Goal: Task Accomplishment & Management: Use online tool/utility

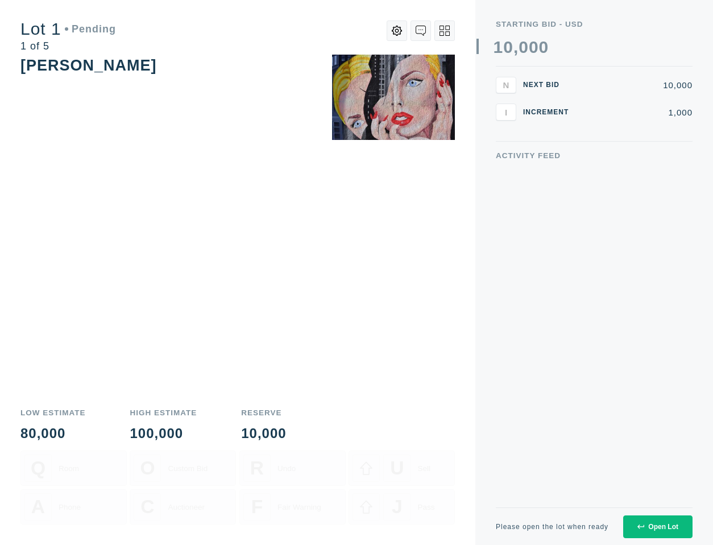
click at [641, 527] on icon at bounding box center [640, 526] width 7 height 7
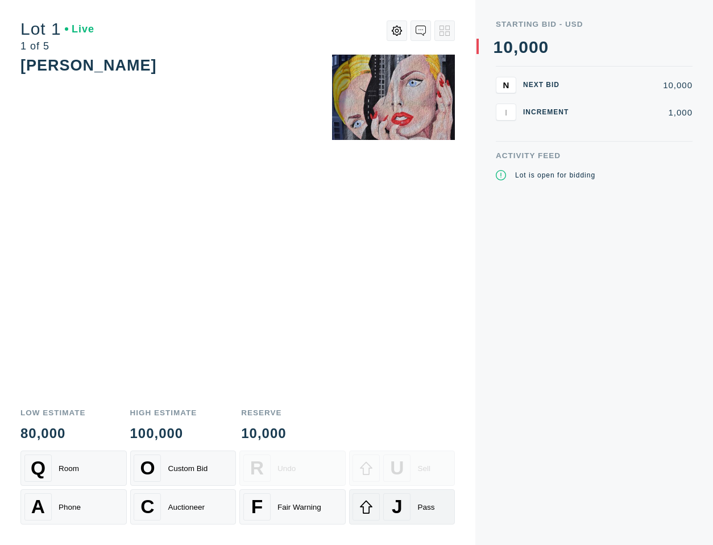
click at [392, 515] on span "J" at bounding box center [397, 507] width 11 height 22
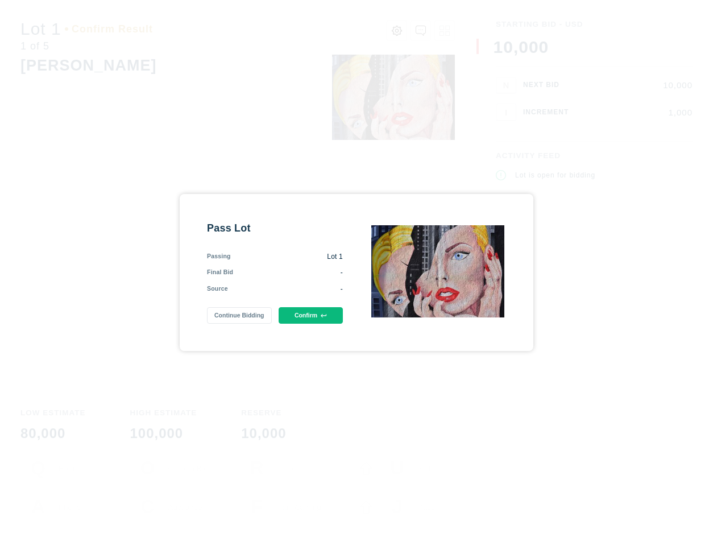
click at [297, 335] on div "Pass Lot Passing Lot 1 Final Bid - Source - Continue Bidding Confirm" at bounding box center [357, 273] width 354 height 158
click at [297, 317] on button "Confirm" at bounding box center [311, 315] width 64 height 16
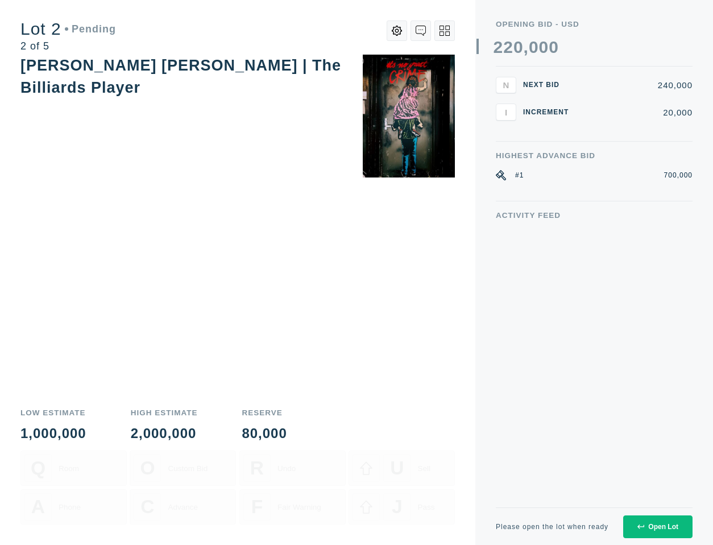
click at [654, 535] on button "Open Lot" at bounding box center [657, 526] width 69 height 23
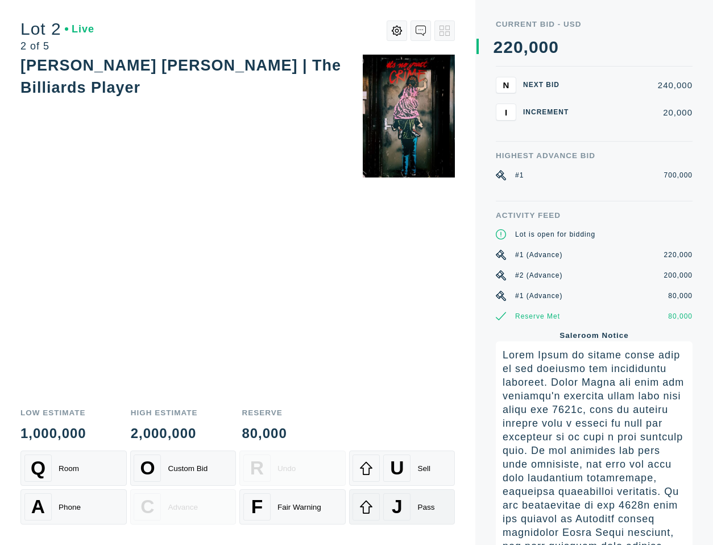
click at [396, 507] on span "J" at bounding box center [397, 507] width 11 height 22
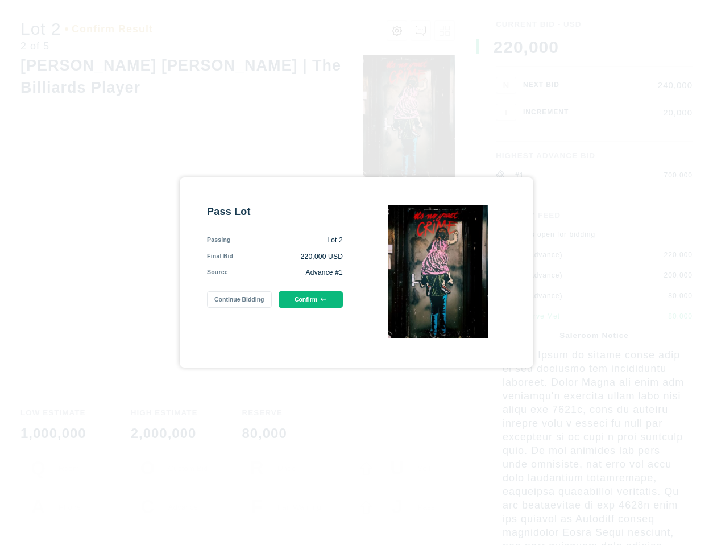
click at [308, 291] on button "Confirm" at bounding box center [311, 299] width 64 height 16
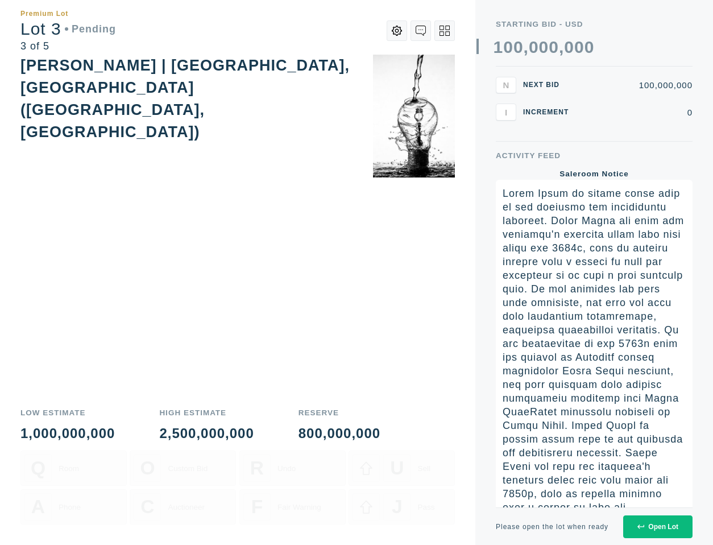
click at [658, 527] on div "Open Lot" at bounding box center [657, 527] width 41 height 8
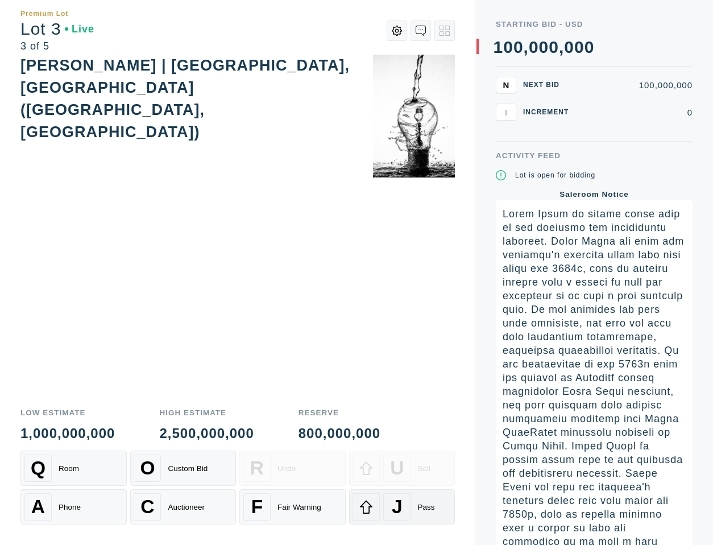
click at [393, 517] on span "J" at bounding box center [397, 507] width 11 height 22
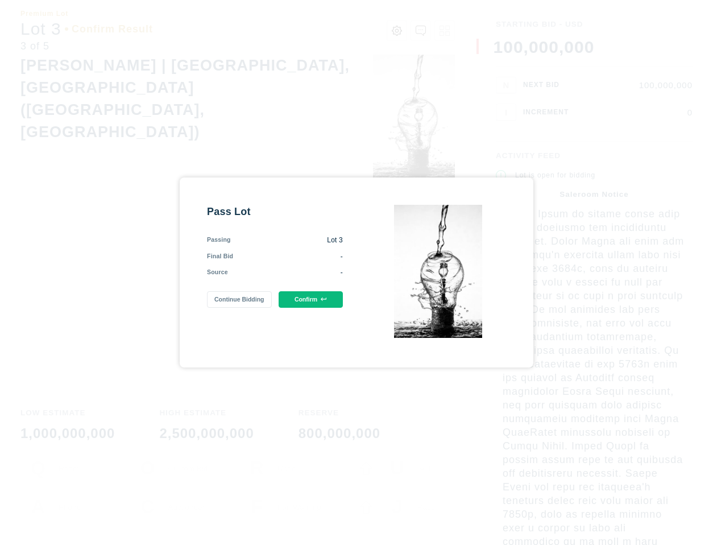
click at [301, 301] on button "Confirm" at bounding box center [311, 299] width 64 height 16
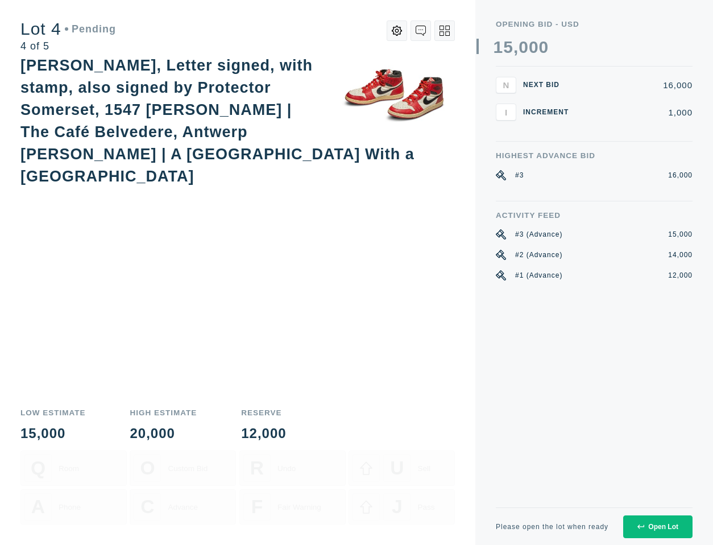
click at [650, 531] on button "Open Lot" at bounding box center [657, 526] width 69 height 23
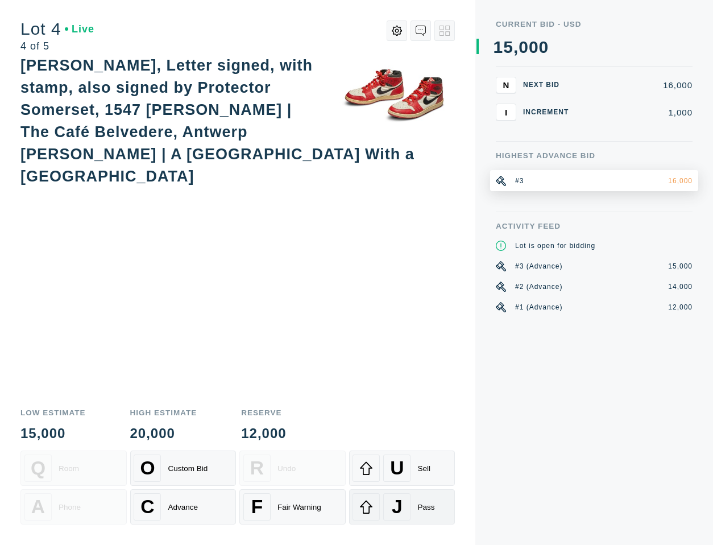
click at [371, 521] on button "J Pass" at bounding box center [402, 506] width 106 height 35
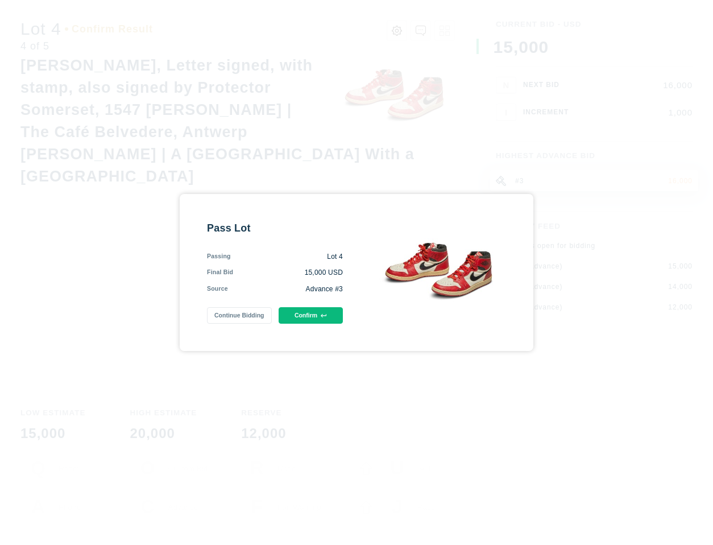
click at [303, 317] on button "Confirm" at bounding box center [311, 315] width 64 height 16
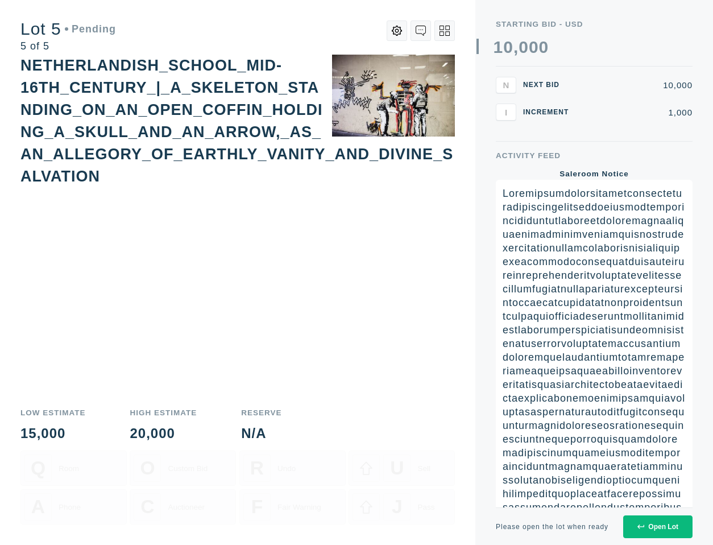
click at [664, 524] on div "Open Lot" at bounding box center [657, 527] width 41 height 8
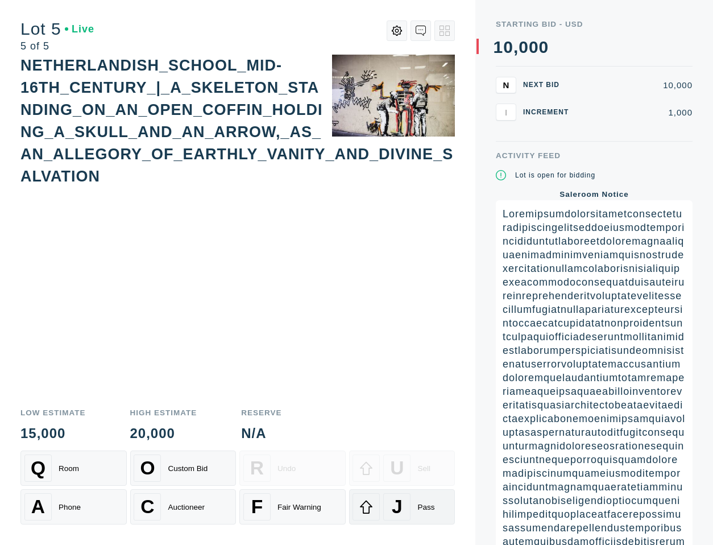
click at [397, 509] on span "J" at bounding box center [397, 507] width 11 height 22
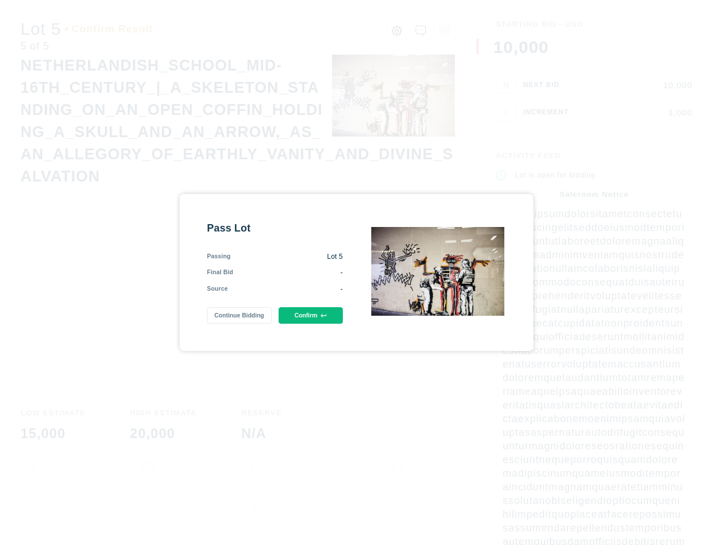
click at [300, 321] on button "Confirm" at bounding box center [311, 315] width 64 height 16
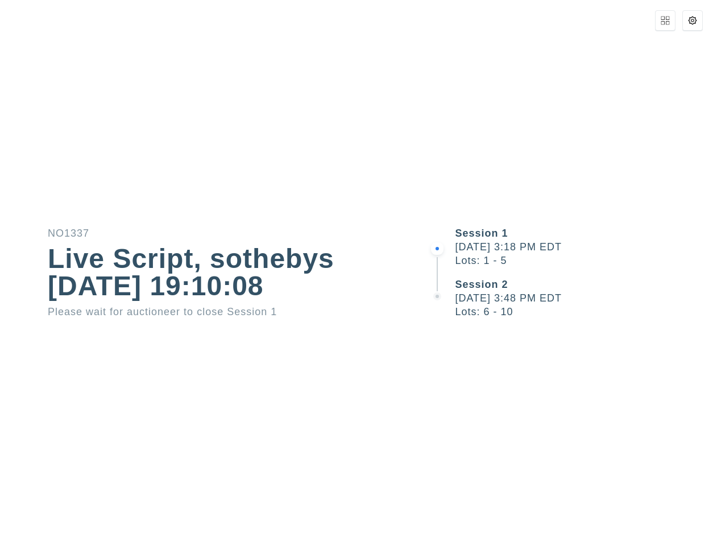
click at [559, 412] on div "Session 1 [DATE] 3:18 PM EDT Lots: 1 - 5 Session 2 [DATE] 3:48 PM EDT Lots: 6 -…" at bounding box center [570, 272] width 285 height 545
